Goal: Navigation & Orientation: Find specific page/section

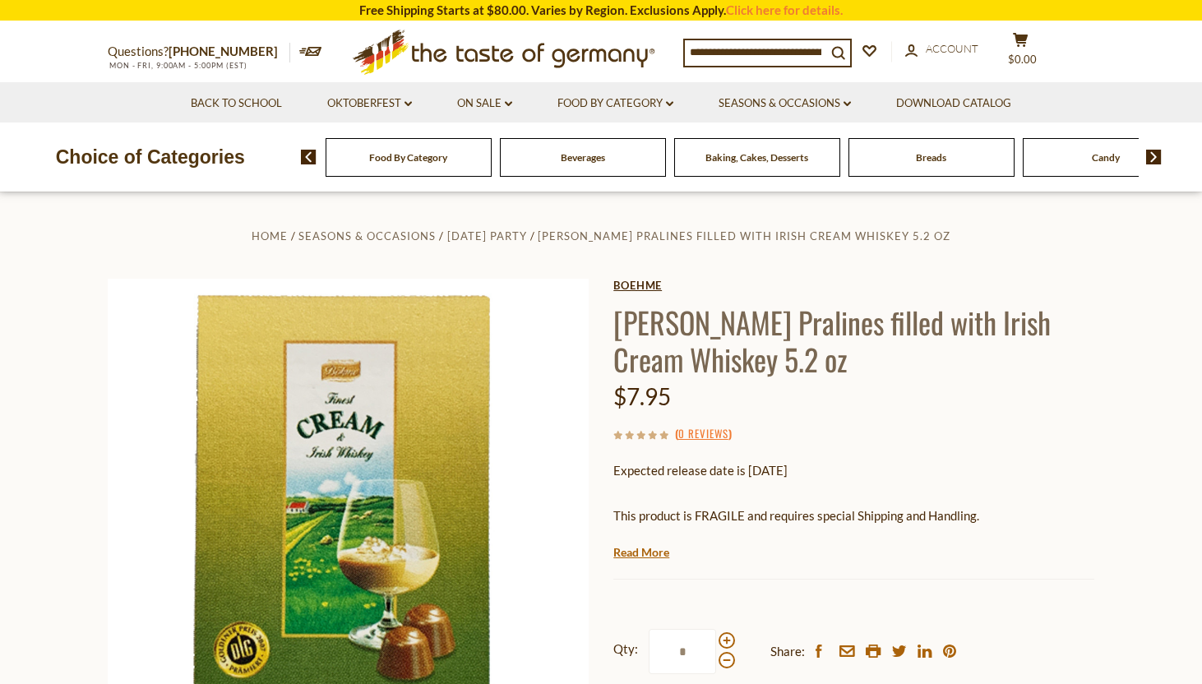
click at [632, 290] on link "Boehme" at bounding box center [854, 285] width 481 height 13
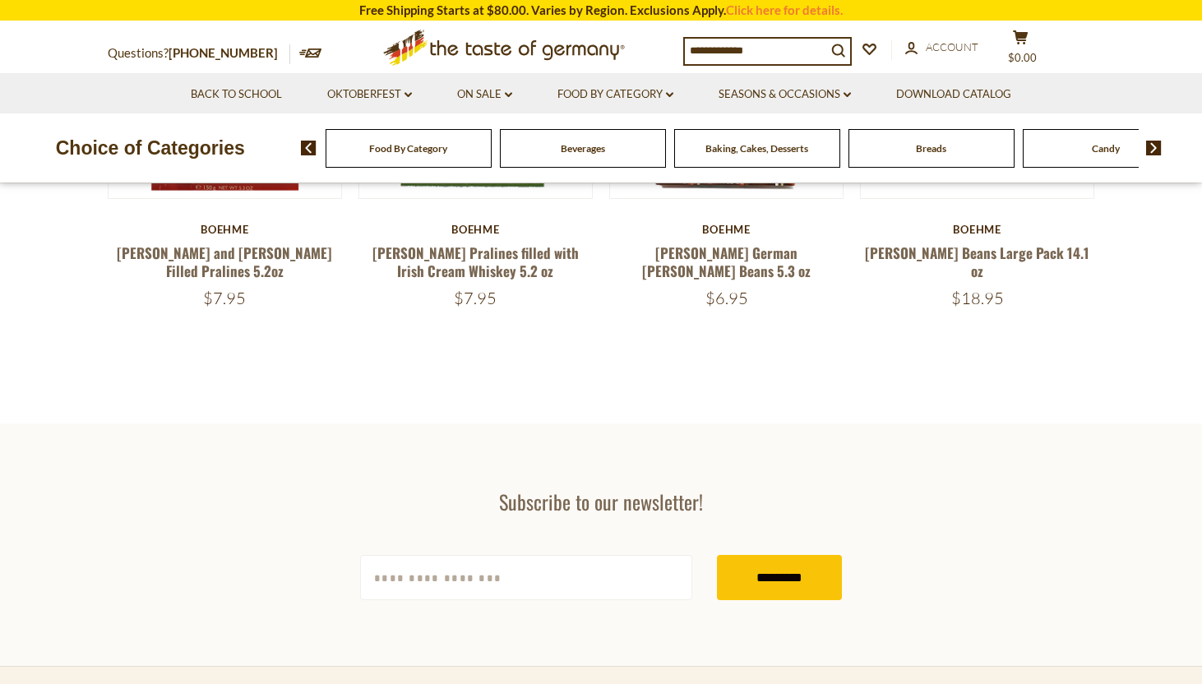
scroll to position [373, 0]
